Goal: Task Accomplishment & Management: Complete application form

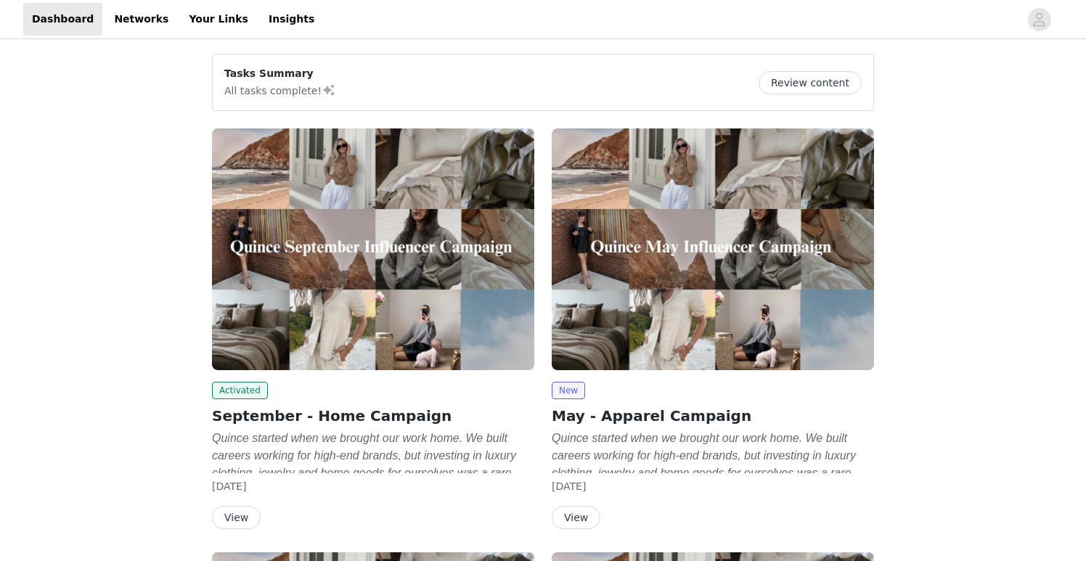
scroll to position [9, 0]
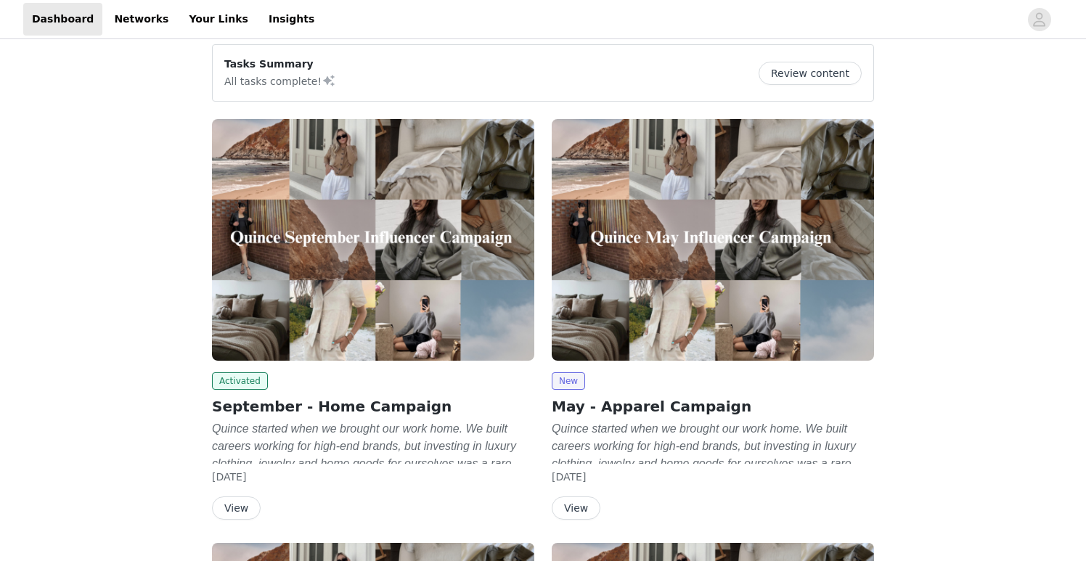
click at [235, 508] on button "View" at bounding box center [236, 508] width 49 height 23
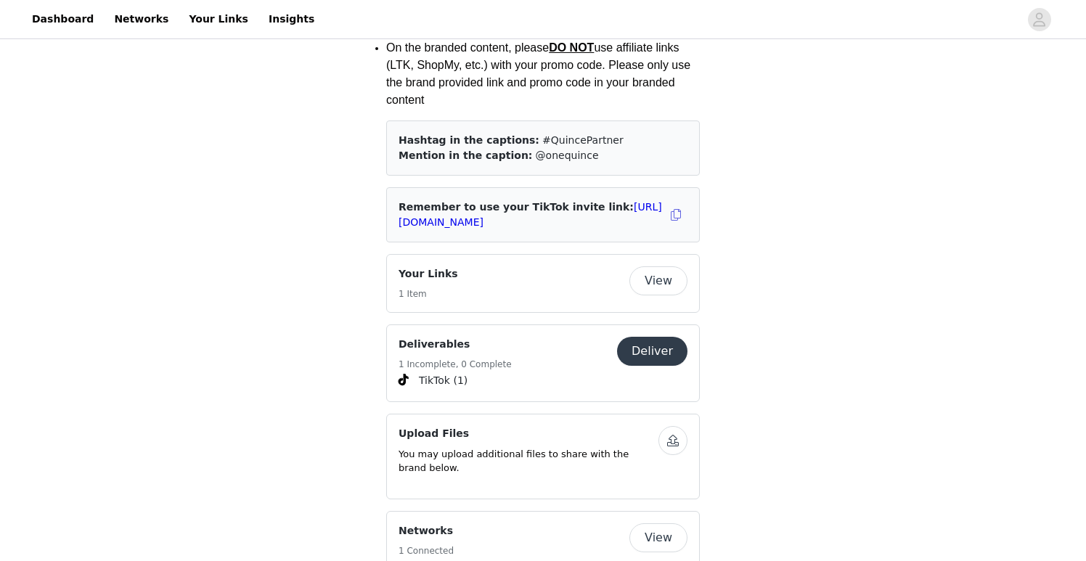
scroll to position [2122, 0]
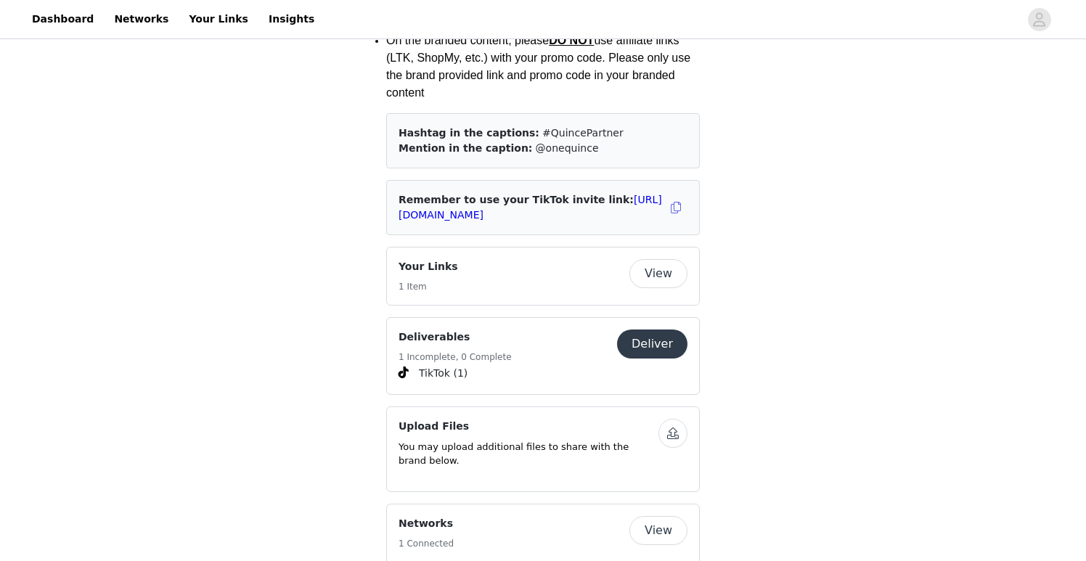
click at [661, 259] on button "View" at bounding box center [659, 273] width 58 height 29
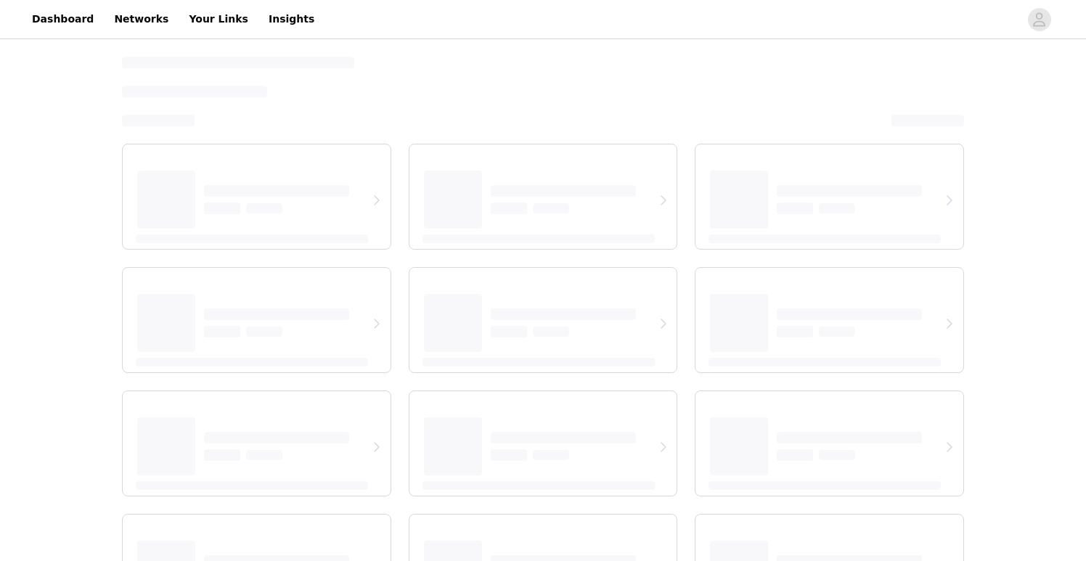
select select "12"
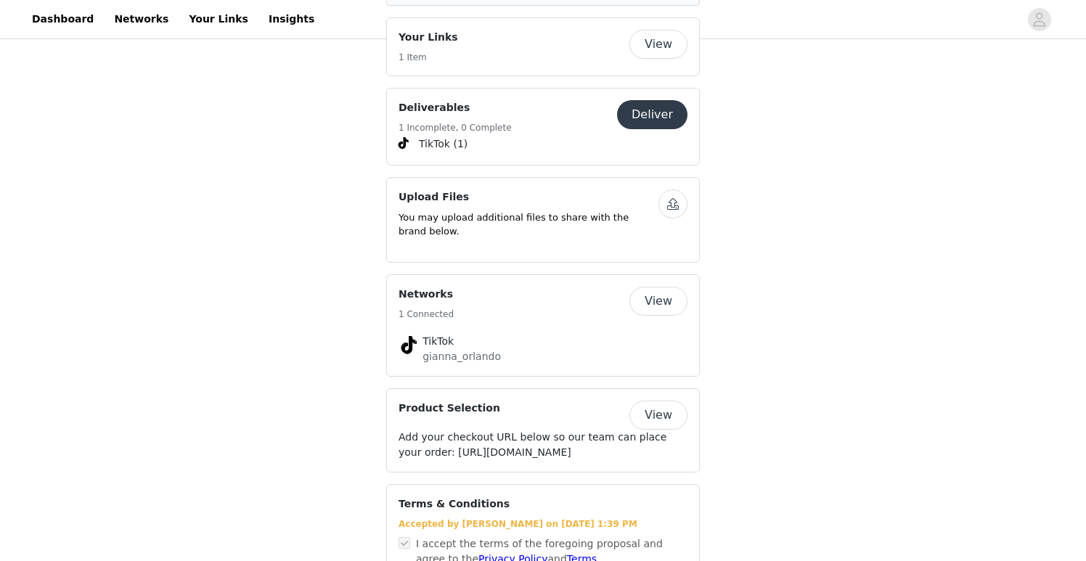
scroll to position [2350, 0]
click at [674, 191] on button "button" at bounding box center [673, 205] width 29 height 29
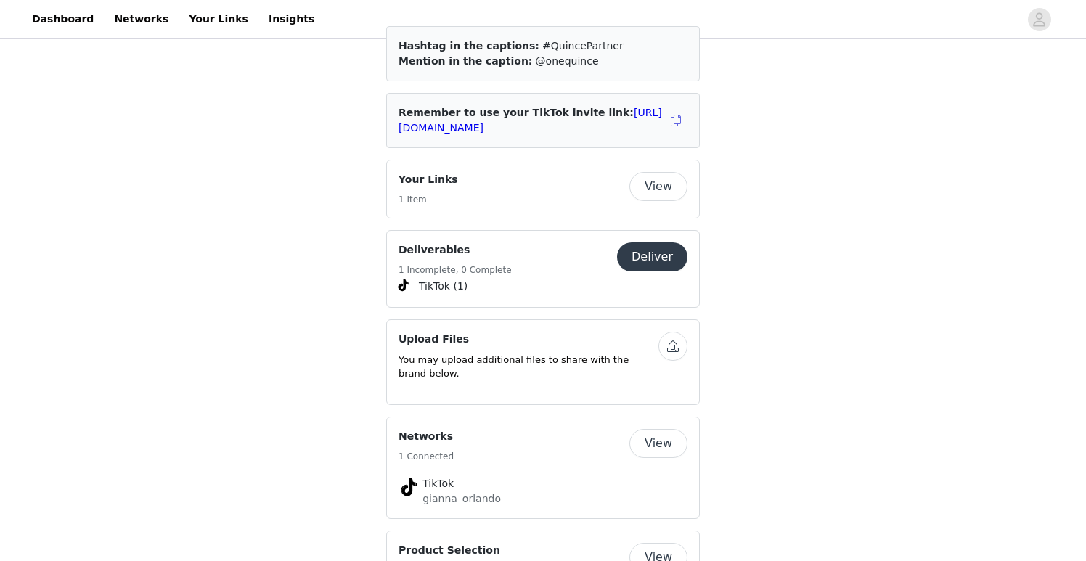
scroll to position [2207, 0]
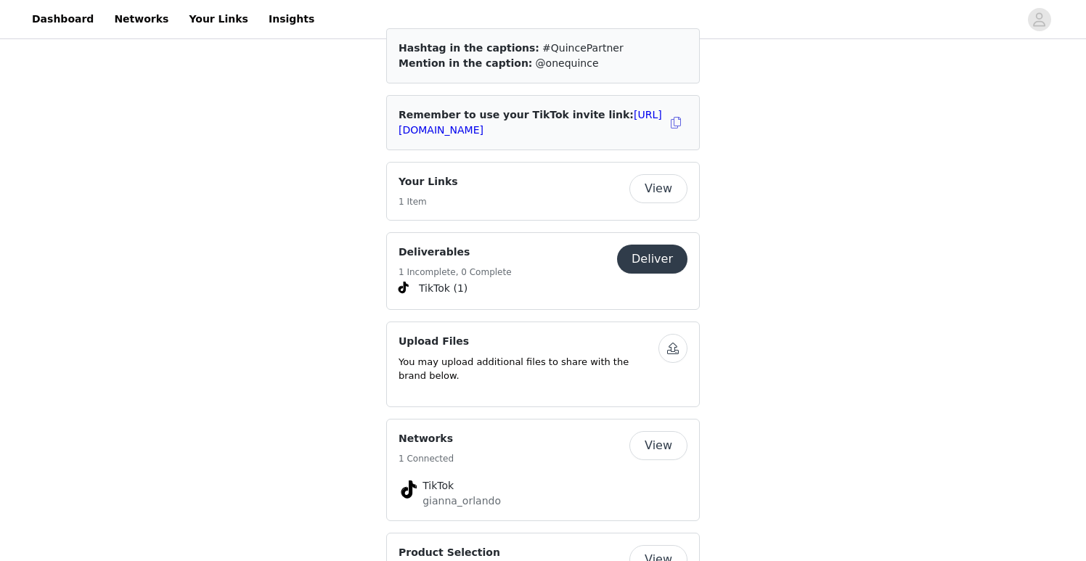
click at [647, 245] on button "Deliver" at bounding box center [652, 259] width 70 height 29
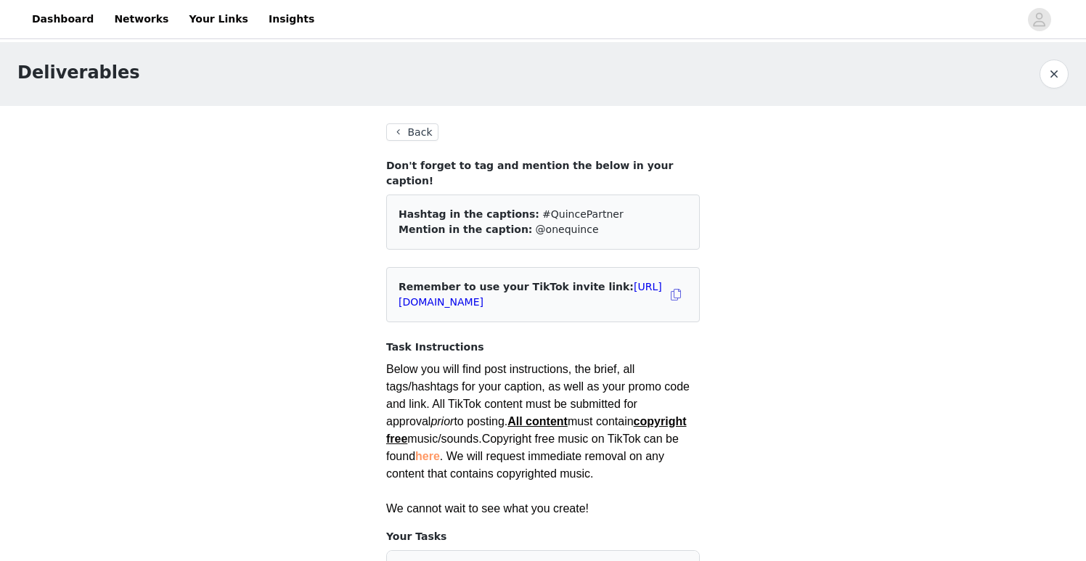
click at [398, 136] on button "Back" at bounding box center [412, 131] width 52 height 17
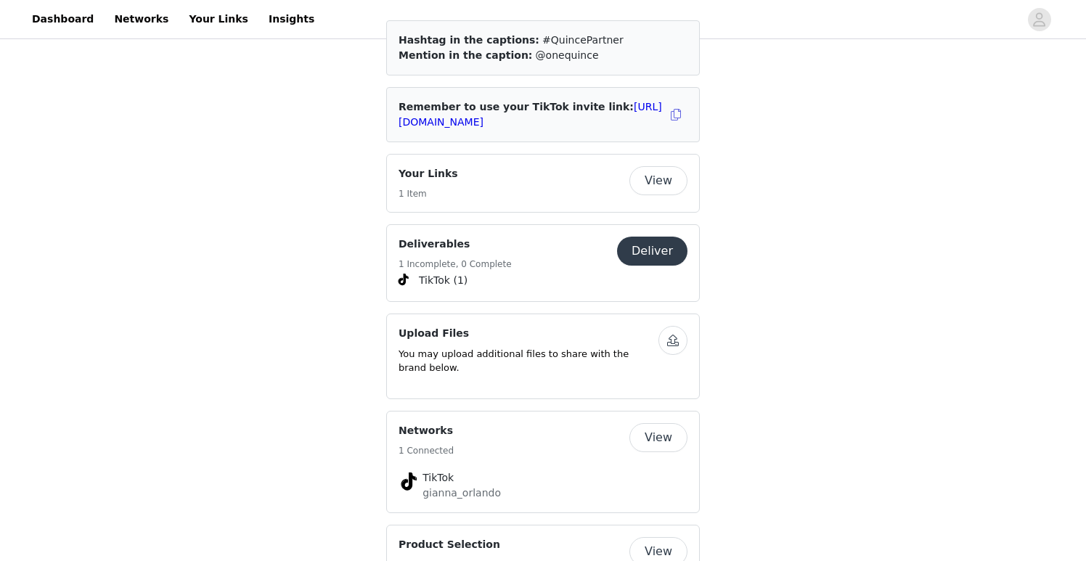
scroll to position [2233, 0]
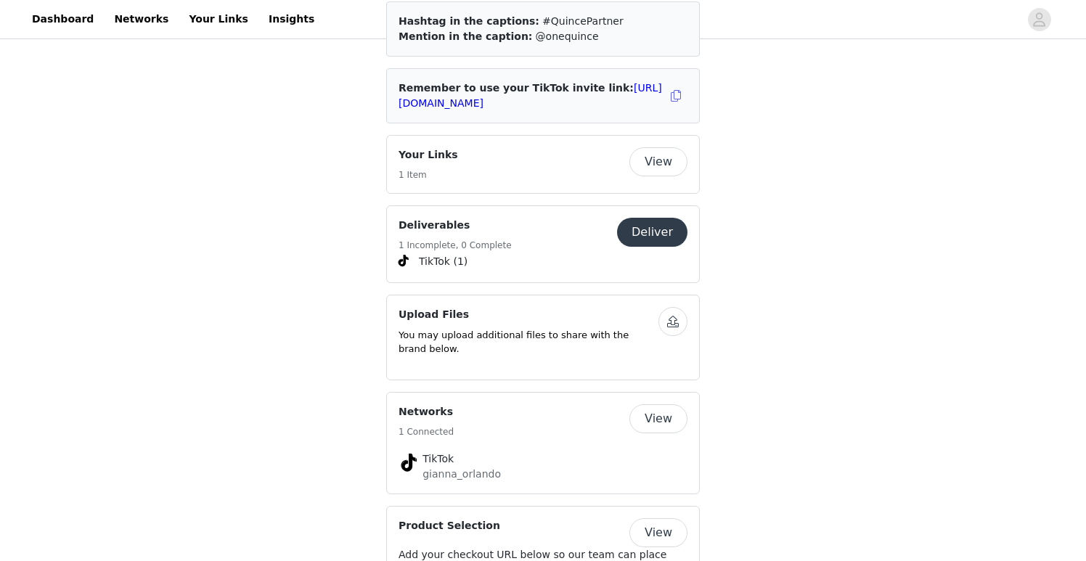
click at [635, 218] on button "Deliver" at bounding box center [652, 232] width 70 height 29
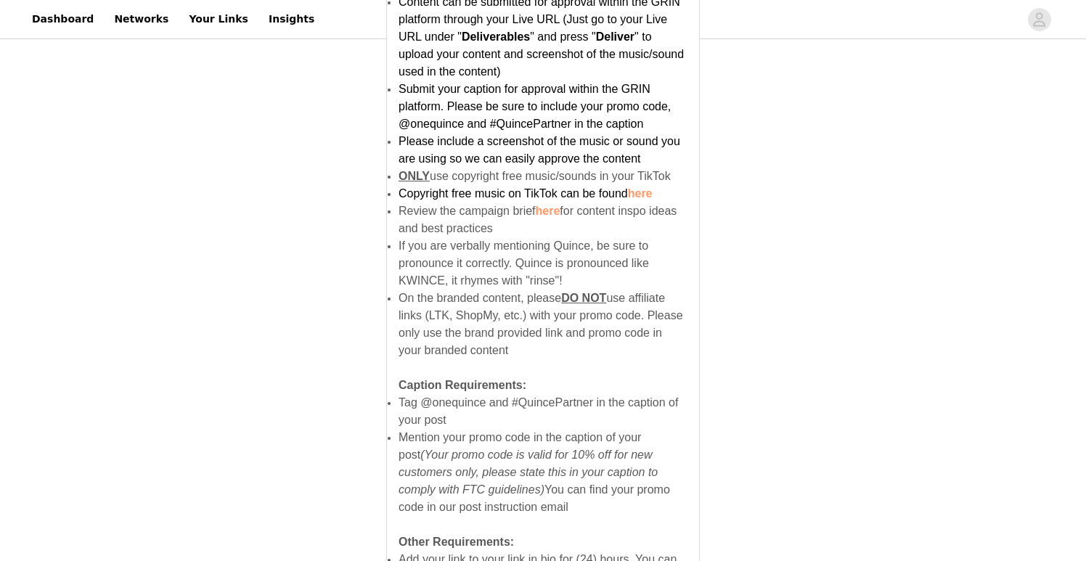
scroll to position [968, 0]
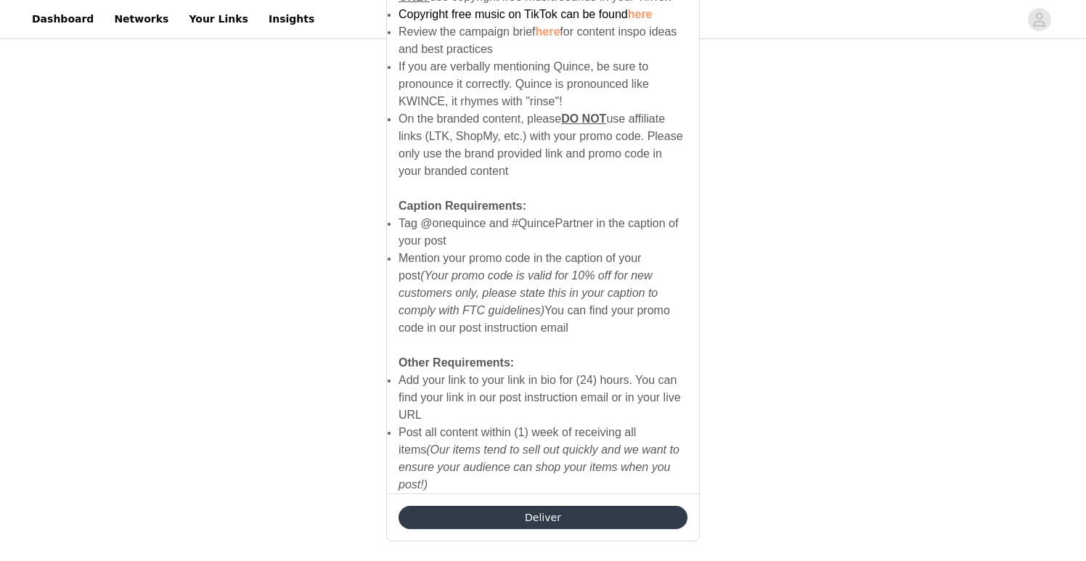
click at [459, 506] on button "Deliver" at bounding box center [543, 517] width 289 height 23
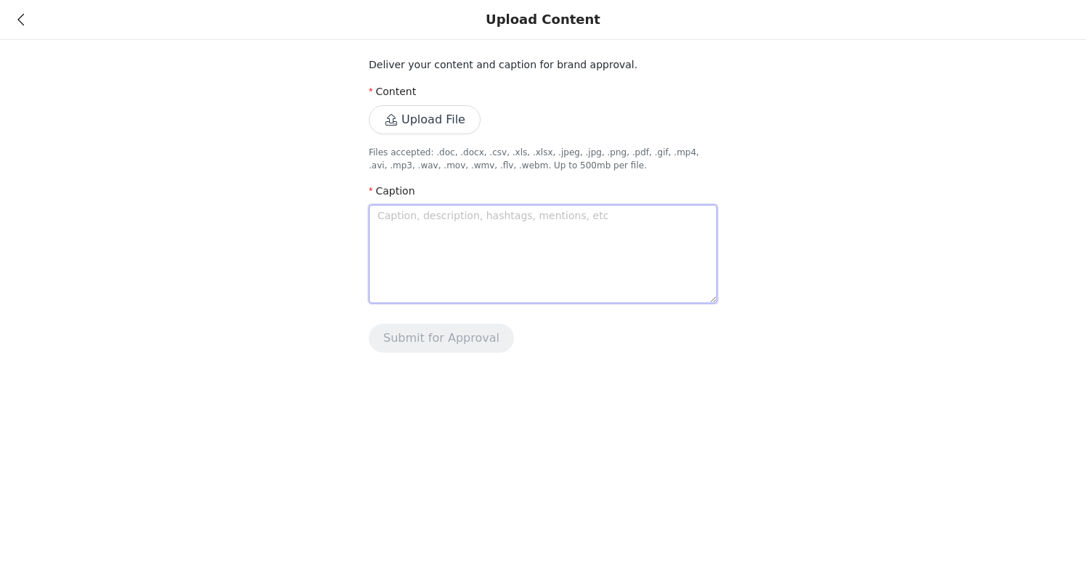
click at [446, 235] on textarea at bounding box center [543, 254] width 349 height 99
type textarea "N"
type textarea "No"
type textarea "Now"
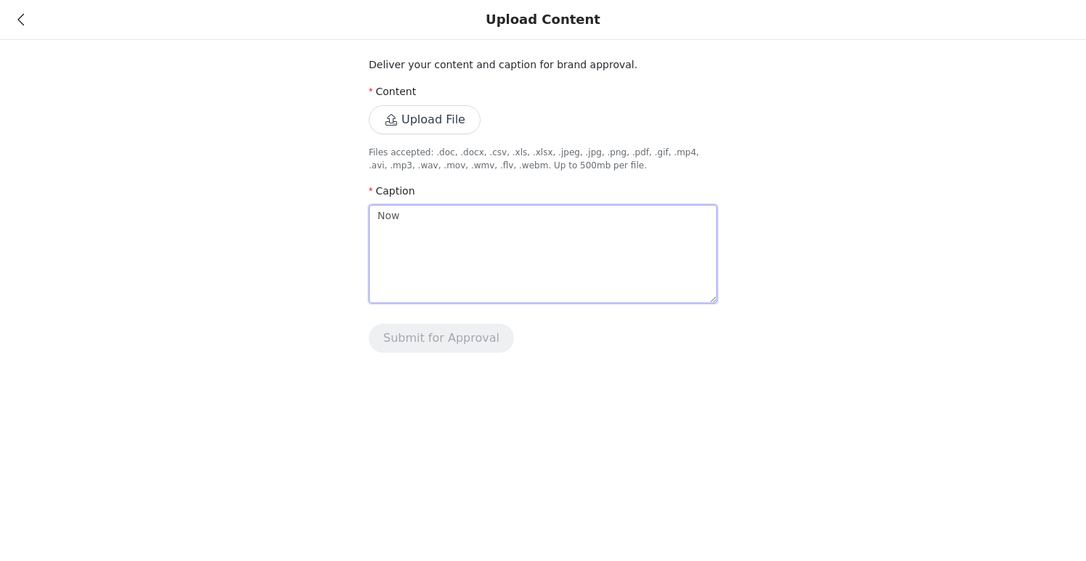
type textarea "Now I"
type textarea "Now I c"
type textarea "Now I ca"
type textarea "Now I can"
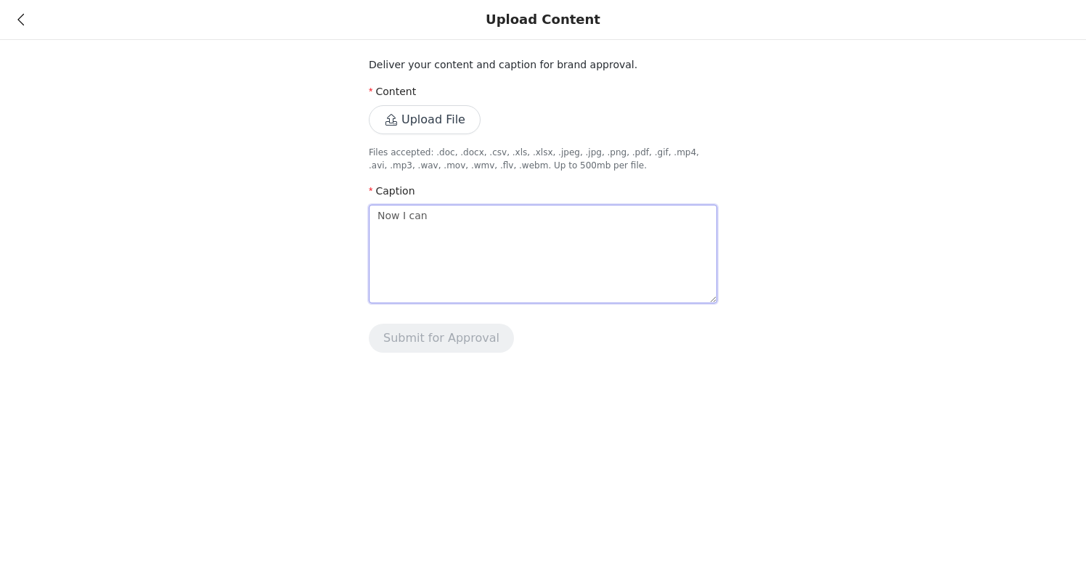
type textarea "Now I can"
type textarea "Now I can s"
type textarea "Now I can sl"
type textarea "Now I can sle"
type textarea "Now I can slee"
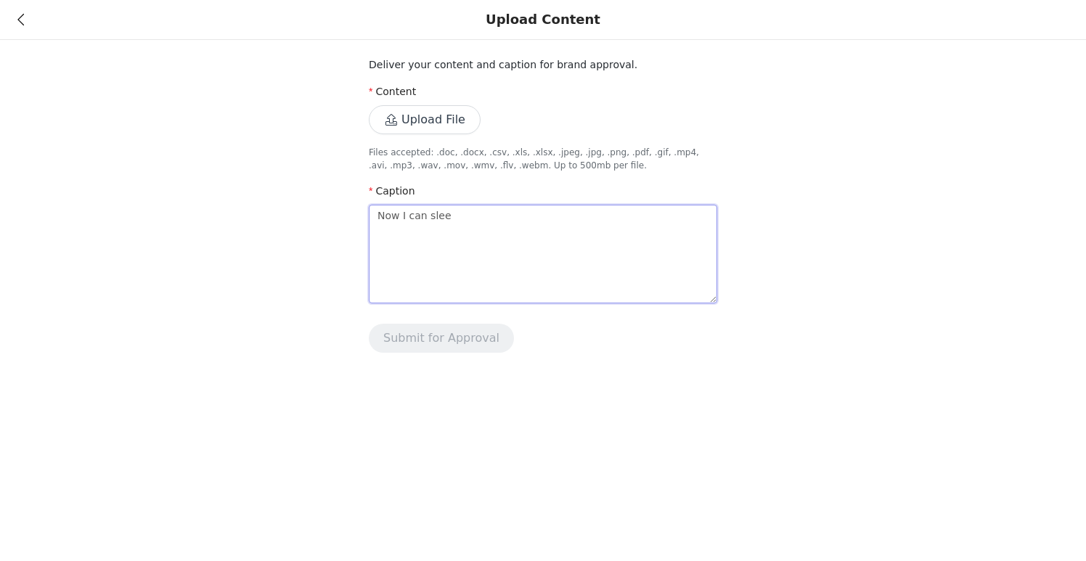
type textarea "Now I can sleep"
type textarea "Now I can sleep p"
type textarea "Now I can sleep pe"
type textarea "Now I can sleep pea"
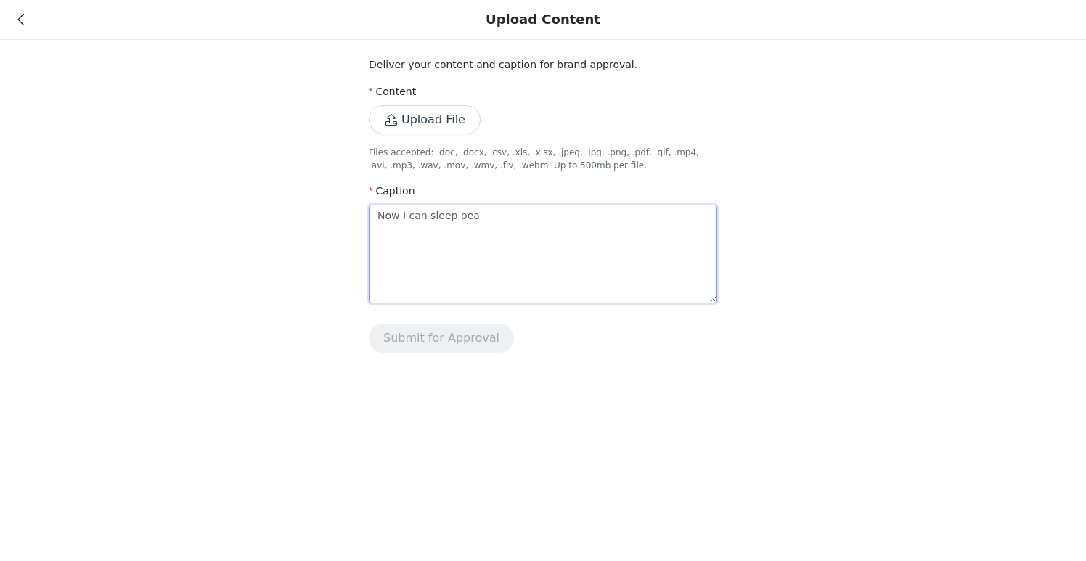
type textarea "Now I can sleep peac"
type textarea "Now I can sleep peace"
type textarea "Now I can sleep peacef"
type textarea "Now I can sleep peacefu"
type textarea "Now I can sleep peaceful"
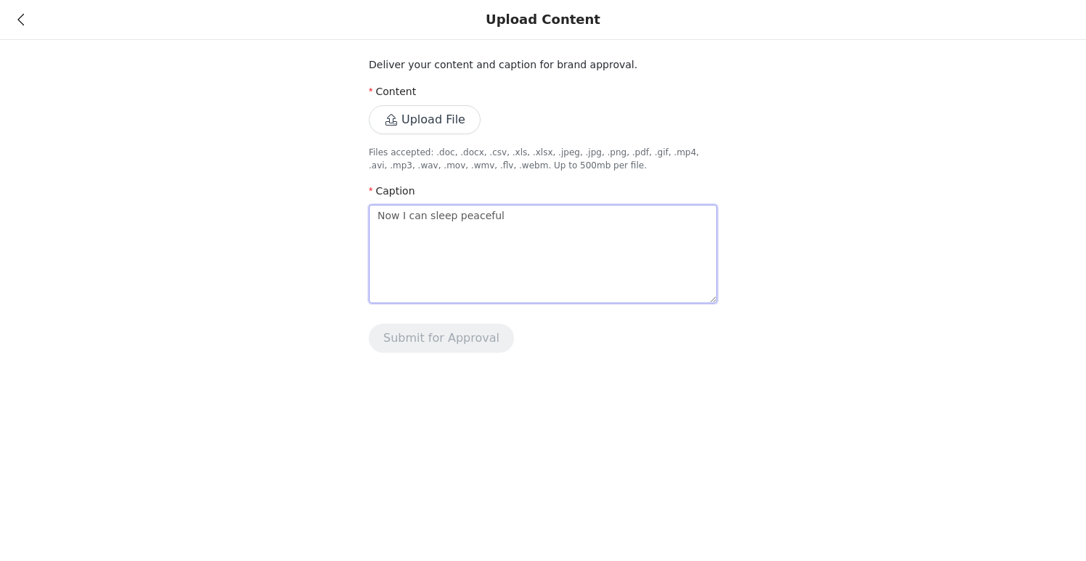
type textarea "Now I can sleep peacefull"
type textarea "Now I can sleep peacefully"
type textarea "Now I can sleep peacefully k"
type textarea "Now I can sleep peacefully kn"
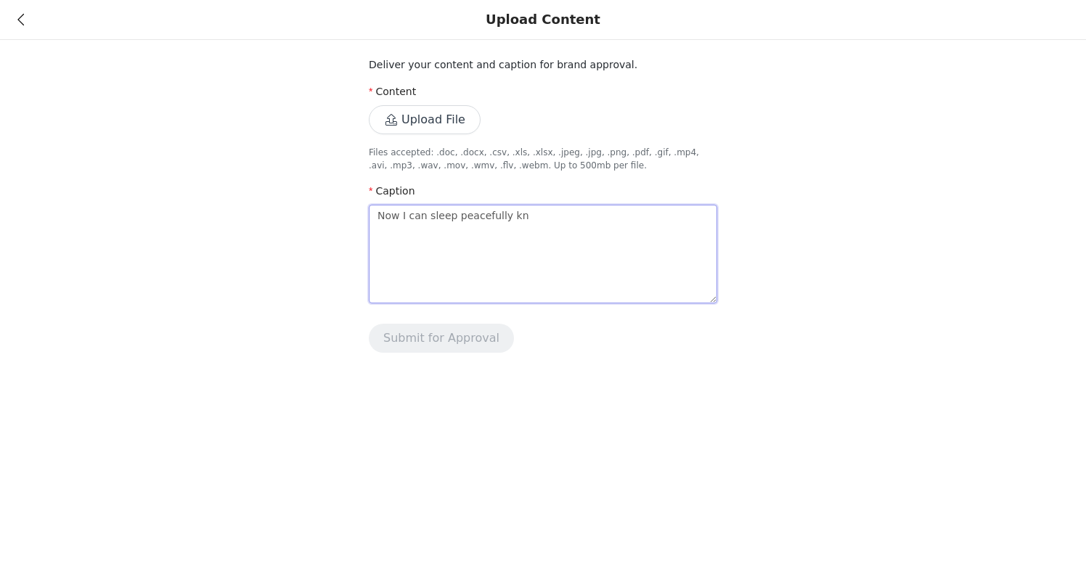
type textarea "Now I can sleep peacefully knw"
type textarea "Now I can sleep peacefully knwo"
type textarea "Now I can sleep peacefully knwoi"
type textarea "Now I can sleep peacefully knwoin"
type textarea "Now I can sleep peacefully knwoing"
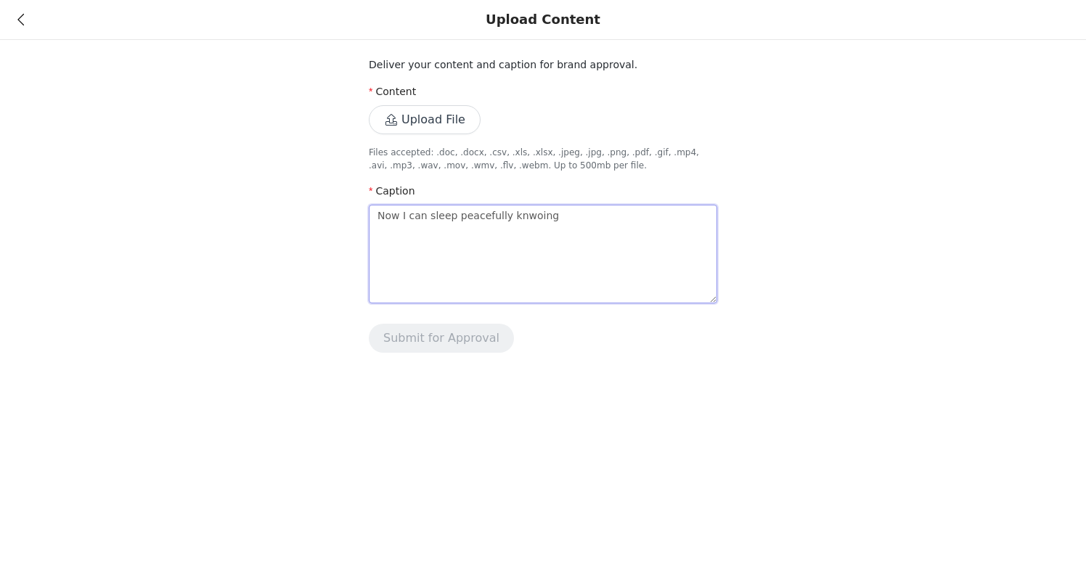
type textarea "Now I can sleep peacefully knwoing"
type textarea "Now I can sleep peacefully knwoing m"
type textarea "Now I can sleep peacefully knwoing my"
type textarea "Now I can sleep peacefully knwoing my g"
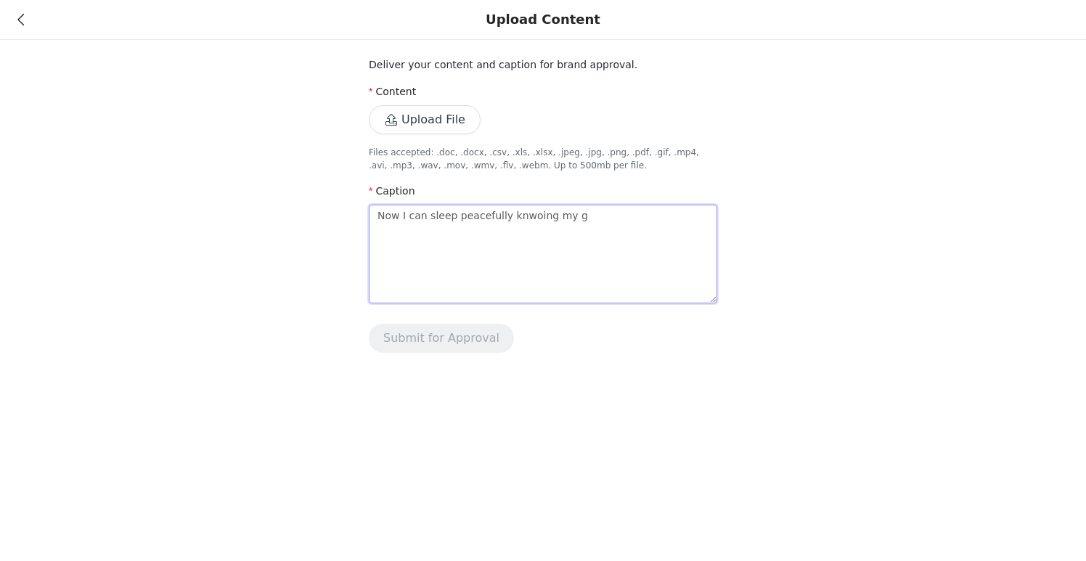
type textarea "Now I can sleep peacefully knwoing my gu"
type textarea "Now I can sleep peacefully knwoing my gue"
type textarea "Now I can sleep peacefully knwoing my gues"
type textarea "Now I can sleep peacefully knwoing my guest"
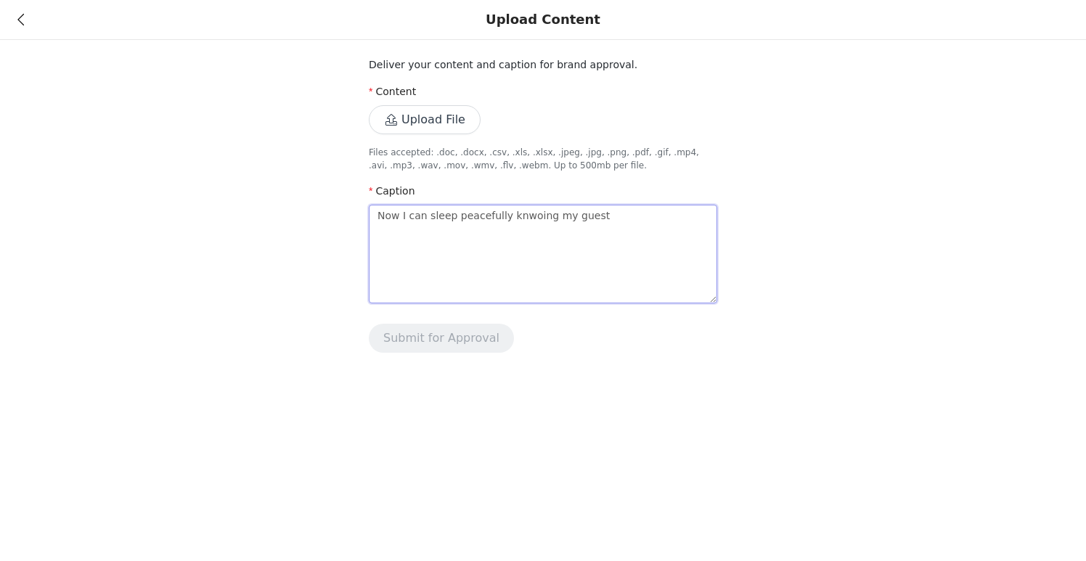
type textarea "Now I can sleep peacefully knwoing my guest r"
type textarea "Now I can sleep peacefully knwoing my guest ro"
type textarea "Now I can sleep peacefully knwoing my guest roo"
type textarea "Now I can sleep peacefully knwoing my guest room"
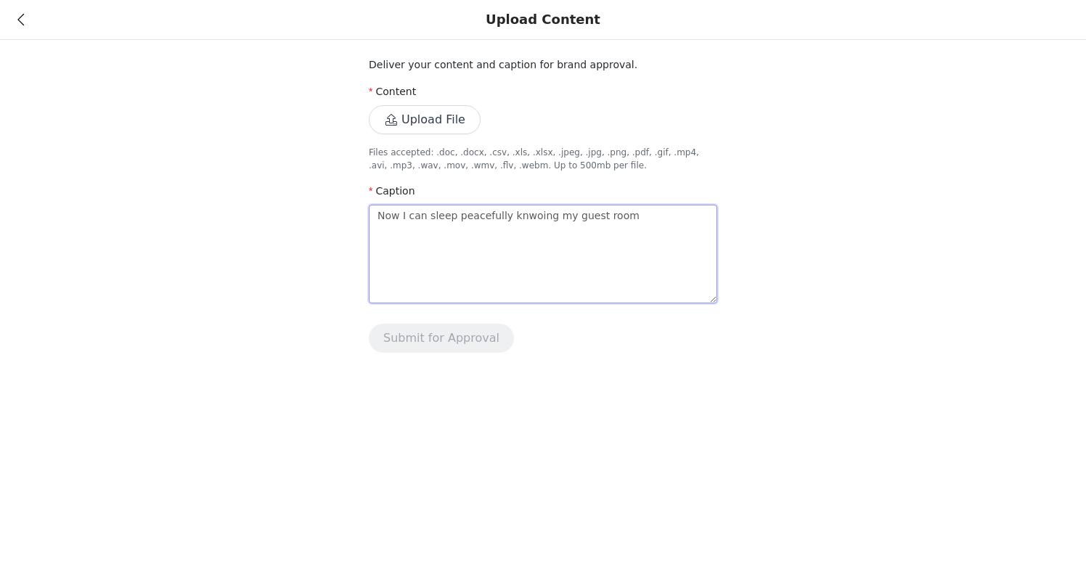
type textarea "Now I can sleep peacefully knwoing my guest room i"
type textarea "Now I can sleep peacefully knwoing my guest room is"
type textarea "Now I can sleep peacefully knwoing my guest room is c"
type textarea "Now I can sleep peacefully knwoing my guest room is co"
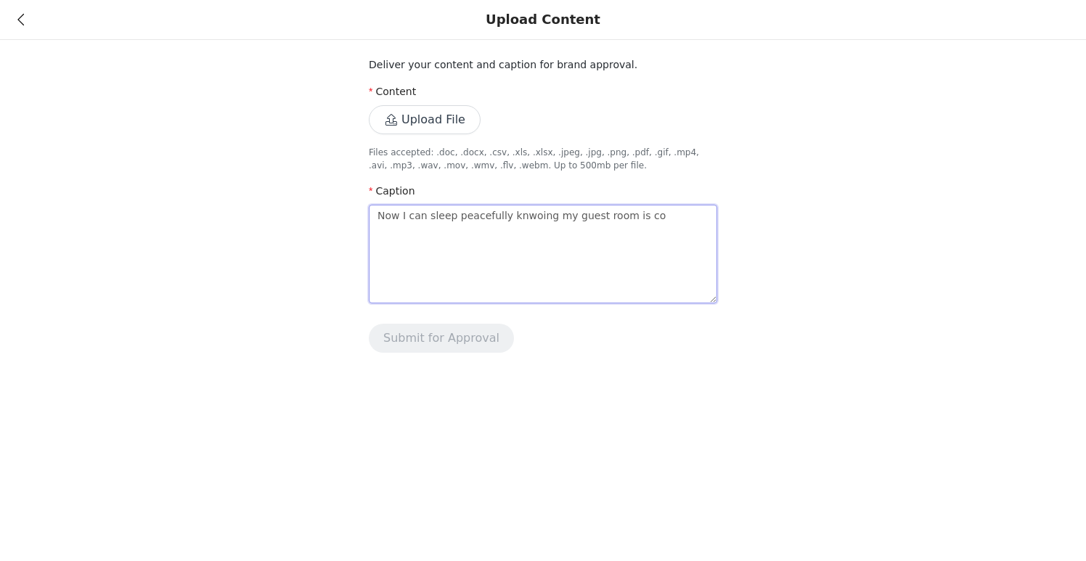
type textarea "Now I can sleep peacefully knwoing my guest room is coz"
type textarea "Now I can sleep peacefully knwoing my guest room is cozy"
type textarea "Now I can sleep peacefully knwoing my guest room is cozy,"
type textarea "Now I can sleep peacefully knwoing my guest room is cozy, c"
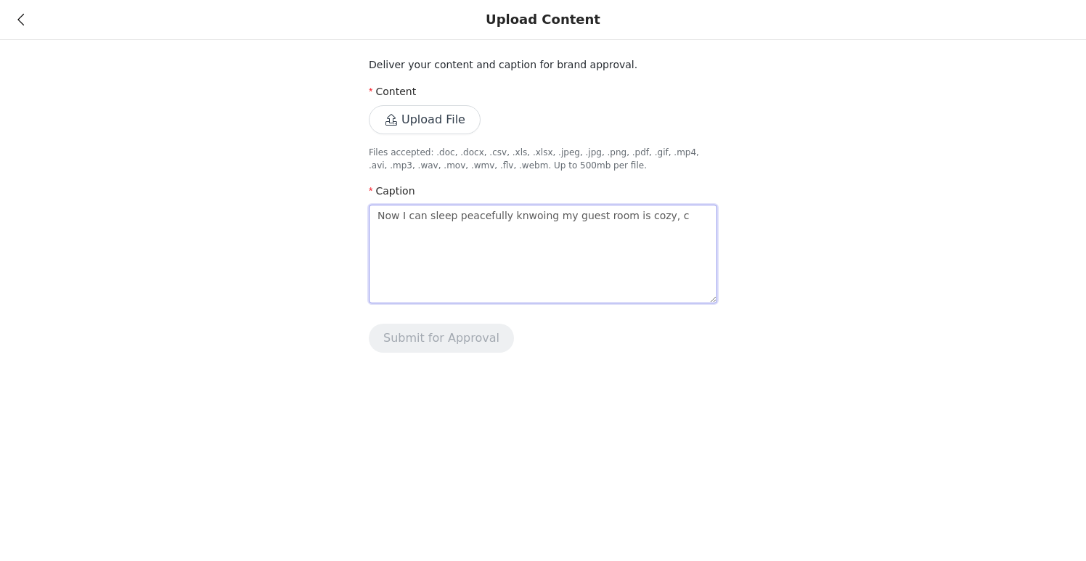
type textarea "Now I can sleep peacefully knwoing my guest room is cozy, cl"
type textarea "Now I can sleep peacefully knwoing my guest room is cozy, cle"
type textarea "Now I can sleep peacefully knwoing my guest room is cozy, clea"
type textarea "Now I can sleep peacefully knwoing my guest room is cozy, clean"
type textarea "Now I can sleep peacefully knwoing my guest room is cozy, clean,"
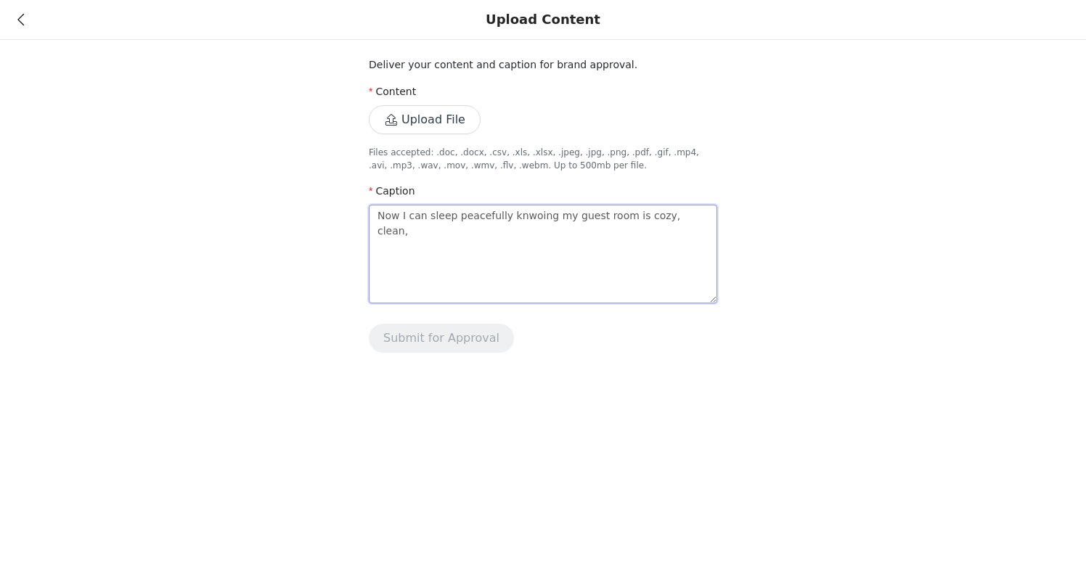
type textarea "Now I can sleep peacefully knwoing my guest room is cozy, clean,"
type textarea "Now I can sleep peacefully knwoing my guest room is cozy, clean, a"
type textarea "Now I can sleep peacefully knwoing my guest room is cozy, clean, an"
type textarea "Now I can sleep peacefully knwoing my guest room is cozy, clean, and"
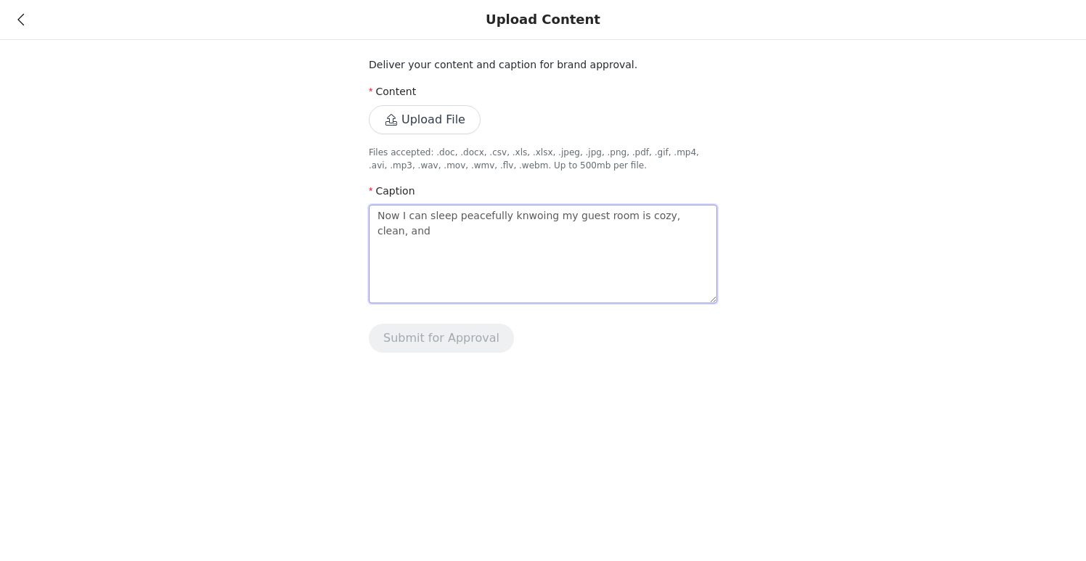
type textarea "Now I can sleep peacefully knwoing my guest room is cozy, clean, and r"
type textarea "Now I can sleep peacefully knwoing my guest room is cozy, clean, and re"
type textarea "Now I can sleep peacefully knwoing my guest room is cozy, clean, and rea"
type textarea "Now I can sleep peacefully knwoing my guest room is cozy, clean, and read"
type textarea "Now I can sleep peacefully knwoing my guest room is cozy, clean, and ready"
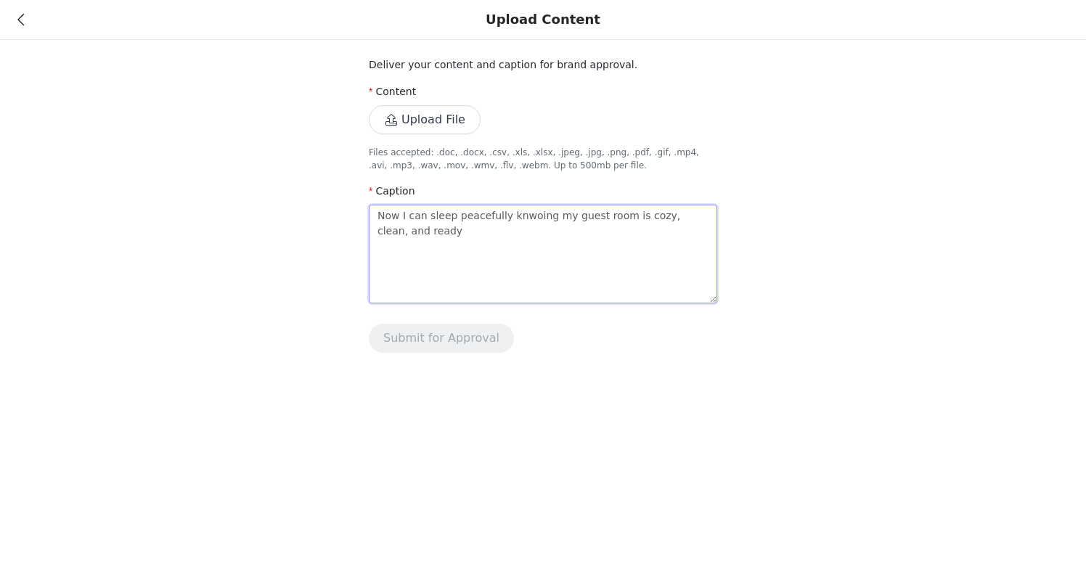
type textarea "Now I can sleep peacefully knwoing my guest room is cozy, clean, and ready"
type textarea "Now I can sleep peacefully knwoing my guest room is cozy, clean, and ready f"
type textarea "Now I can sleep peacefully knwoing my guest room is cozy, clean, and ready fo"
type textarea "Now I can sleep peacefully knwoing my guest room is cozy, clean, and ready for"
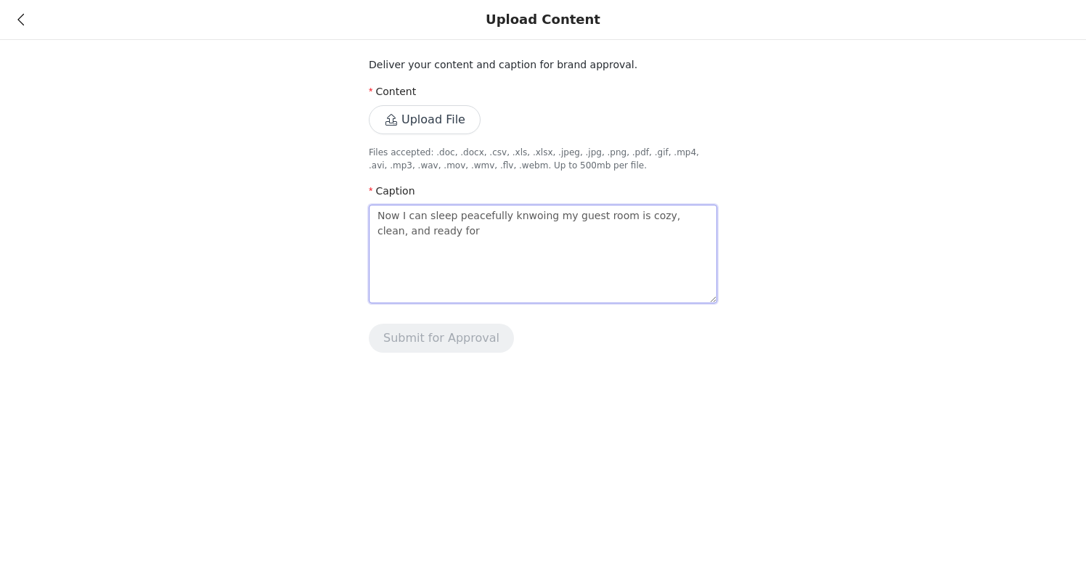
type textarea "Now I can sleep peacefully knwoing my guest room is cozy, clean, and ready for a"
type textarea "Now I can sleep peacefully knwoing my guest room is cozy, clean, and ready for …"
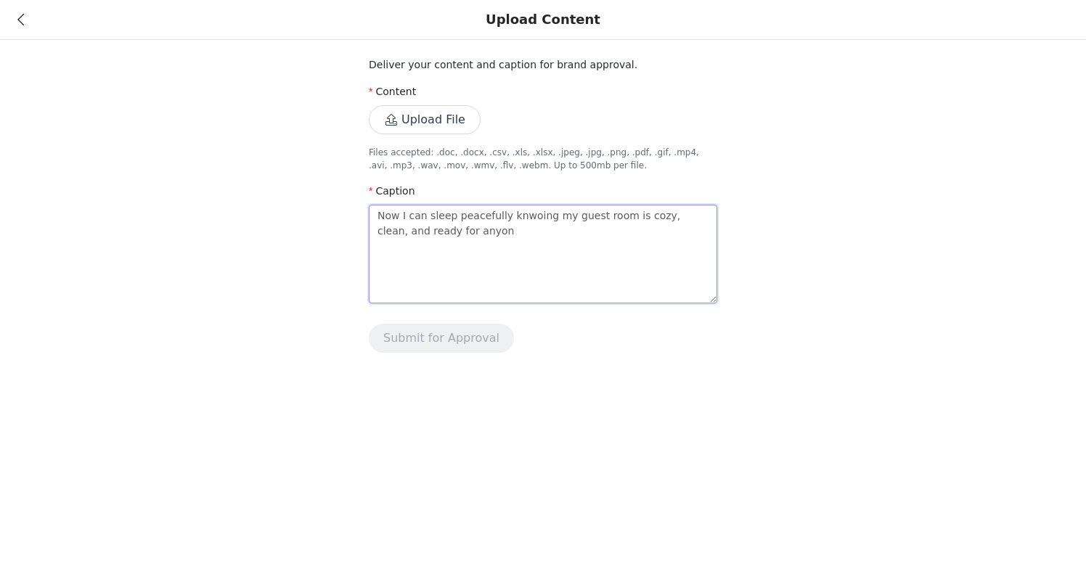
type textarea "Now I can sleep peacefully knwoing my guest room is cozy, clean, and ready for …"
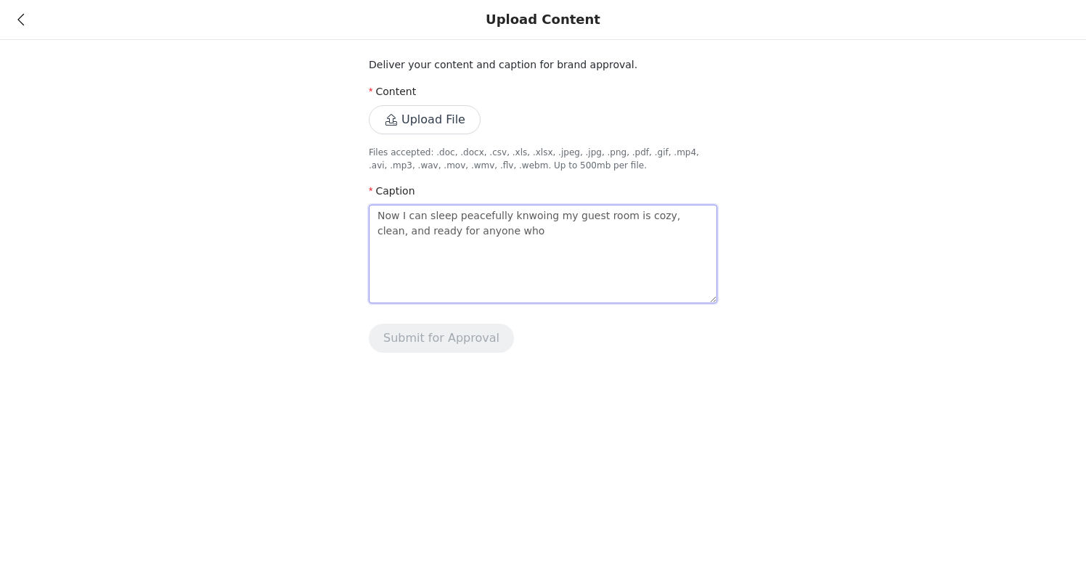
type textarea "Now I can sleep peacefully knwoing my guest room is cozy, clean, and ready for …"
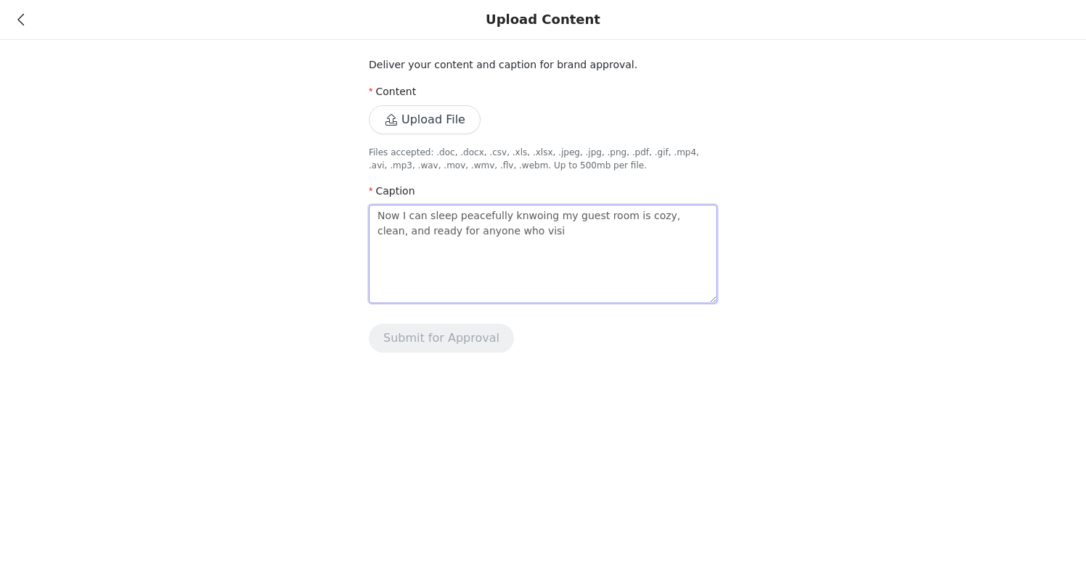
type textarea "Now I can sleep peacefully knwoing my guest room is cozy, clean, and ready for …"
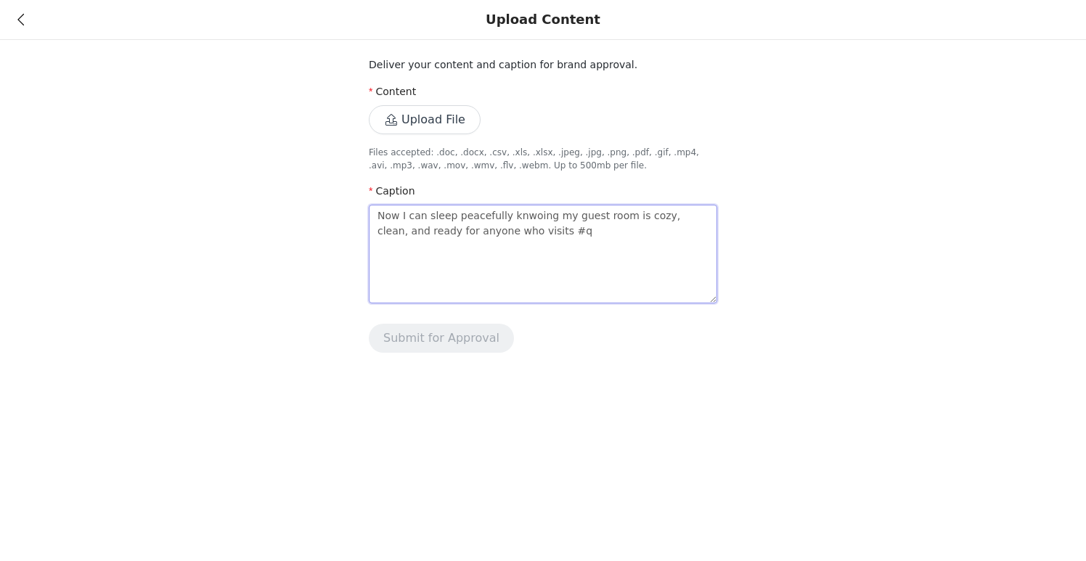
type textarea "Now I can sleep peacefully knwoing my guest room is cozy, clean, and ready for …"
paste textarea "INFG-25GIANNAORLANDO10"
click at [630, 247] on textarea "Now I can sleep peacefully knwoing my guest room is cozy, clean, and ready for …" at bounding box center [543, 254] width 349 height 99
click at [710, 248] on textarea "Now I can sleep peacefully knwoing my guest room is cozy, clean, and ready for …" at bounding box center [543, 254] width 349 height 99
click at [428, 118] on button "Upload File" at bounding box center [425, 119] width 112 height 29
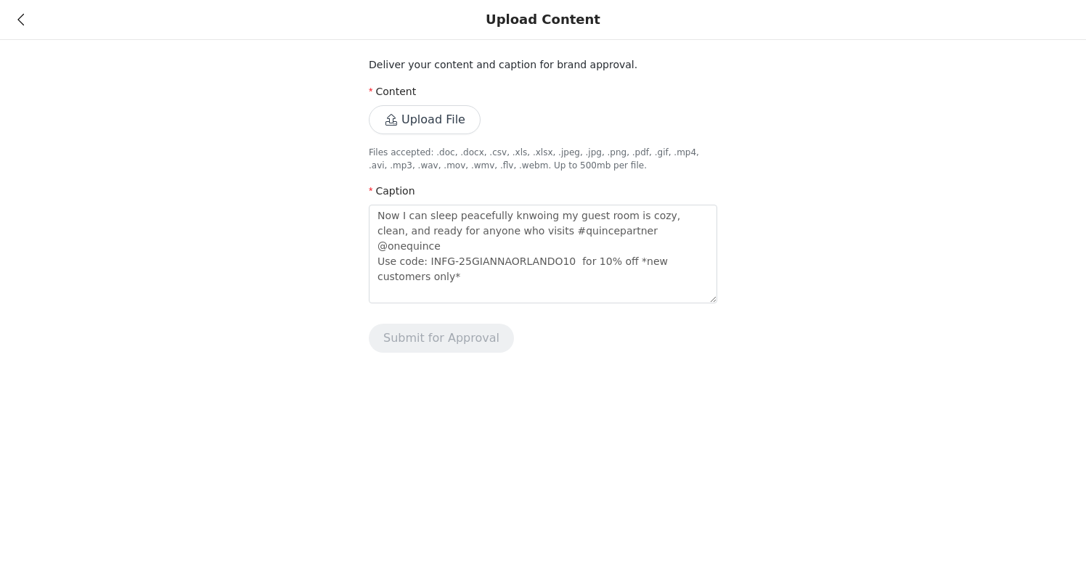
click at [455, 115] on button "Upload File" at bounding box center [425, 119] width 112 height 29
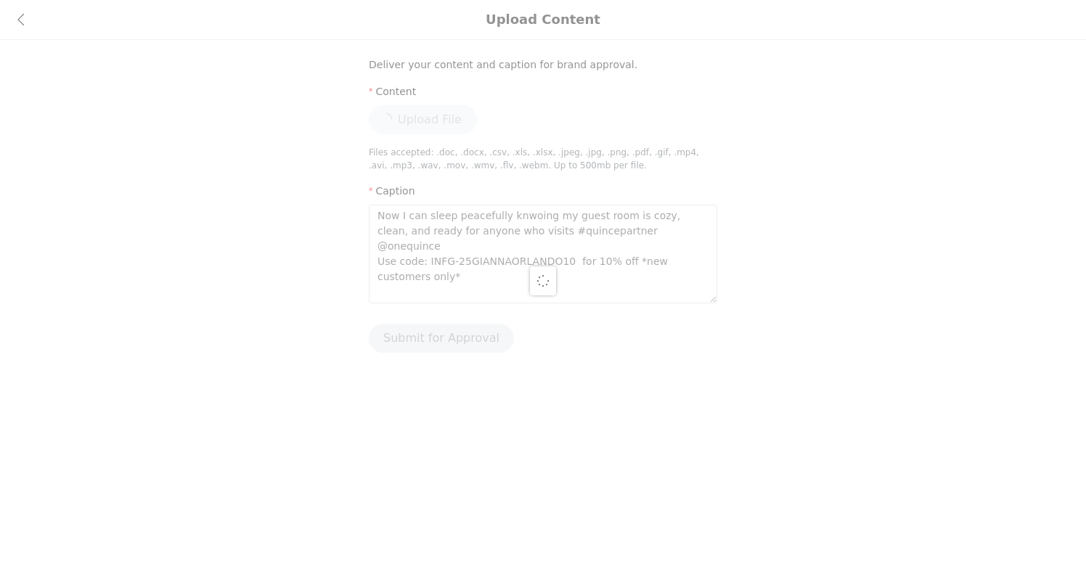
click at [753, 163] on div at bounding box center [543, 280] width 1086 height 561
click at [773, 190] on div at bounding box center [543, 280] width 1086 height 561
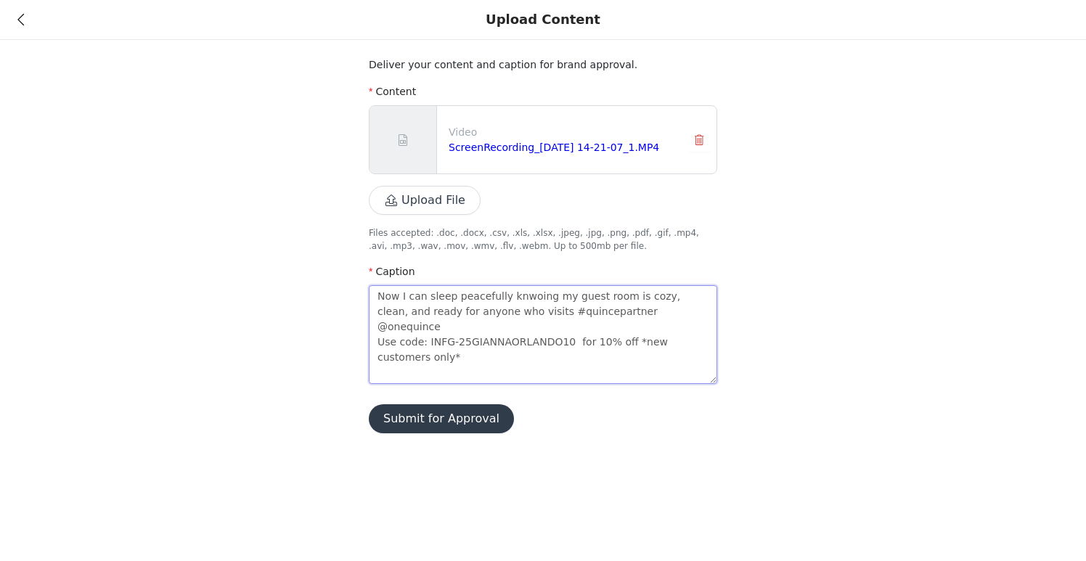
click at [513, 299] on textarea "Now I can sleep peacefully knwoing my guest room is cozy, clean, and ready for …" at bounding box center [543, 334] width 349 height 99
click at [472, 427] on button "Submit for Approval" at bounding box center [441, 418] width 145 height 29
